Goal: Check status: Check status

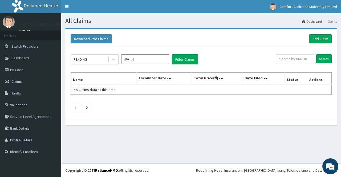
click at [150, 57] on input "[DATE]" at bounding box center [145, 59] width 48 height 10
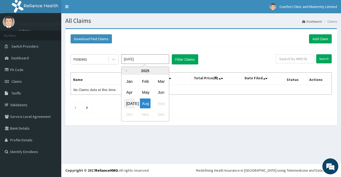
click at [132, 102] on div "[DATE]" at bounding box center [129, 103] width 11 height 10
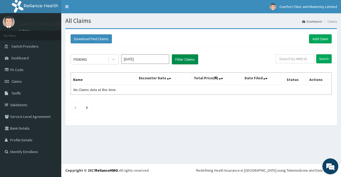
click at [177, 60] on button "Filter Claims" at bounding box center [185, 59] width 26 height 10
click at [110, 60] on div at bounding box center [114, 60] width 10 height 10
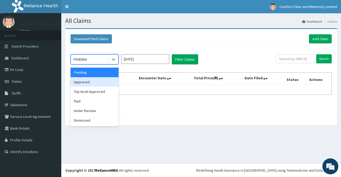
click at [105, 81] on div "Approved" at bounding box center [95, 82] width 48 height 10
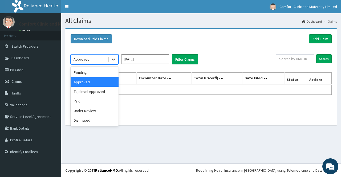
click at [113, 60] on icon at bounding box center [113, 59] width 5 height 5
click at [99, 98] on div "Paid" at bounding box center [95, 101] width 48 height 10
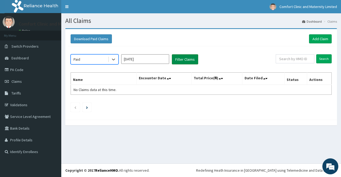
click at [179, 60] on button "Filter Claims" at bounding box center [185, 59] width 26 height 10
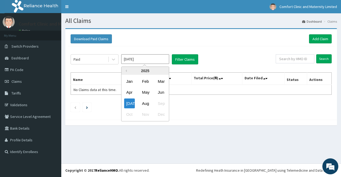
click at [141, 62] on input "[DATE]" at bounding box center [145, 59] width 48 height 10
click at [145, 103] on div "Aug" at bounding box center [145, 103] width 11 height 10
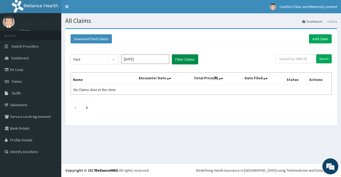
click at [179, 63] on button "Filter Claims" at bounding box center [185, 59] width 26 height 10
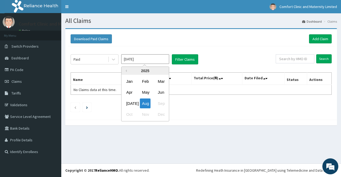
click at [148, 58] on input "[DATE]" at bounding box center [145, 59] width 48 height 10
click at [127, 102] on div "[DATE]" at bounding box center [129, 103] width 11 height 10
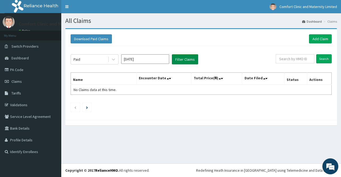
click at [179, 57] on button "Filter Claims" at bounding box center [185, 59] width 26 height 10
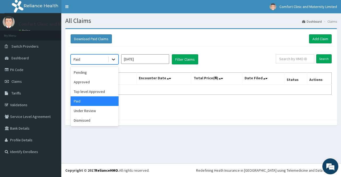
click at [114, 61] on icon at bounding box center [113, 59] width 5 height 5
click at [103, 80] on div "Approved" at bounding box center [95, 82] width 48 height 10
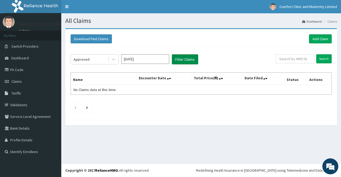
click at [188, 56] on button "Filter Claims" at bounding box center [185, 59] width 26 height 10
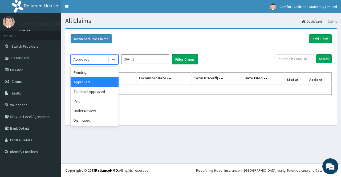
click at [115, 59] on icon at bounding box center [113, 60] width 3 height 2
click at [99, 101] on div "Paid" at bounding box center [95, 101] width 48 height 10
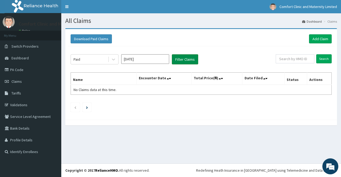
click at [186, 57] on button "Filter Claims" at bounding box center [185, 59] width 26 height 10
click at [156, 53] on div "Paid [DATE] Filter Claims Search Name Encounter Date Total Price(₦) Date Filed …" at bounding box center [201, 81] width 266 height 71
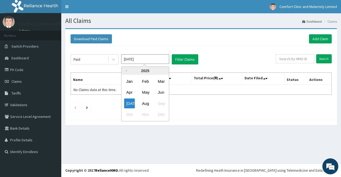
click at [147, 61] on input "[DATE]" at bounding box center [145, 59] width 48 height 10
click at [144, 105] on div "Aug" at bounding box center [145, 103] width 11 height 10
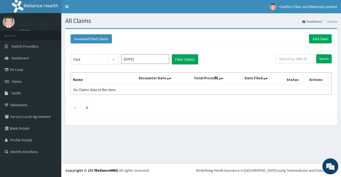
type input "[DATE]"
click at [177, 59] on button "Filter Claims" at bounding box center [185, 59] width 26 height 10
click at [178, 57] on button "Filter Claims" at bounding box center [185, 59] width 26 height 10
